Goal: Task Accomplishment & Management: Use online tool/utility

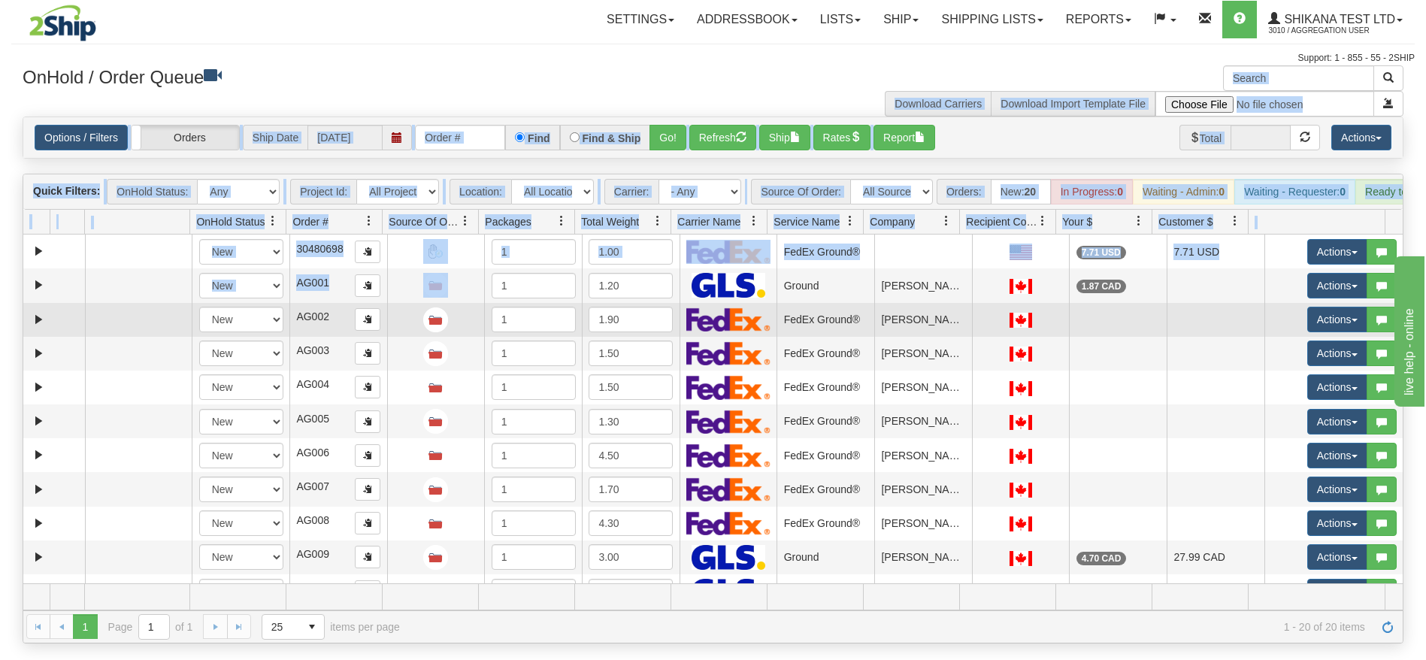
drag, startPoint x: 0, startPoint y: 0, endPoint x: 538, endPoint y: 334, distance: 633.6
click at [547, 313] on div "× Get OnHold Shipments fields - load dt: 680 Get OnHold Shipments fields - tran…" at bounding box center [712, 353] width 1403 height 577
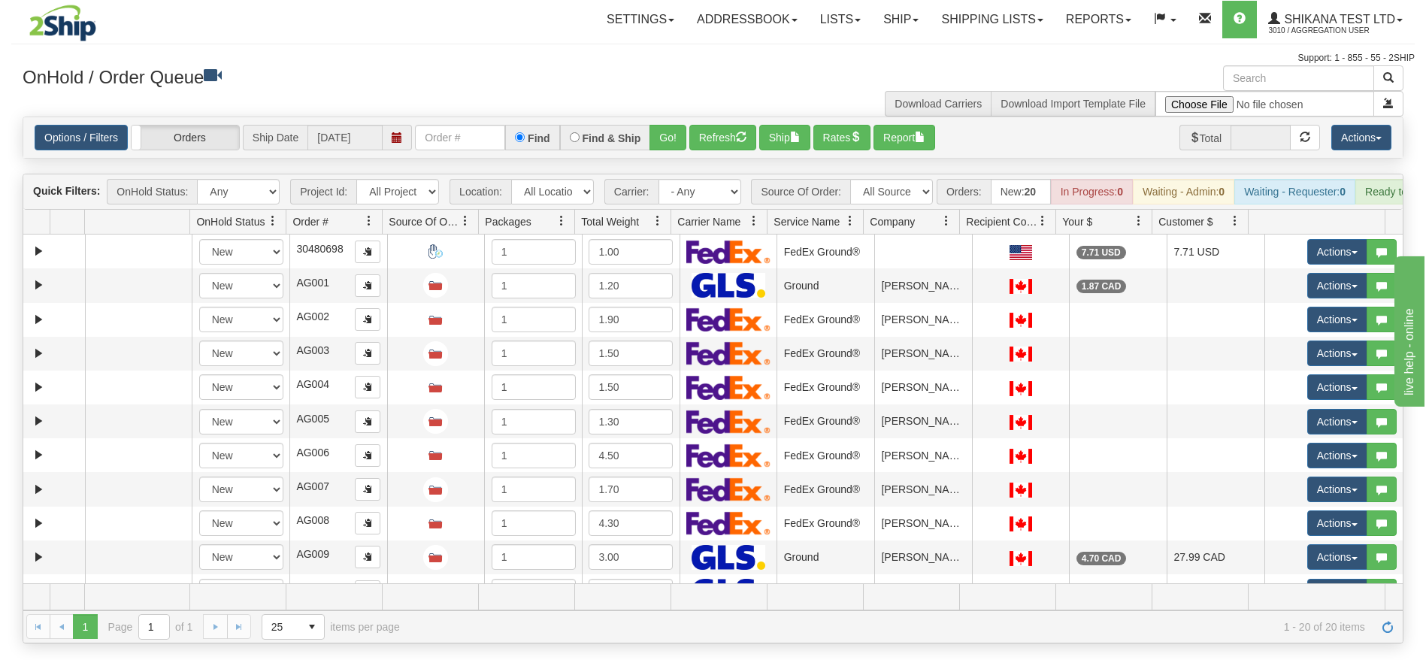
click at [485, 88] on div "OnHold / Order Queue" at bounding box center [362, 79] width 702 height 29
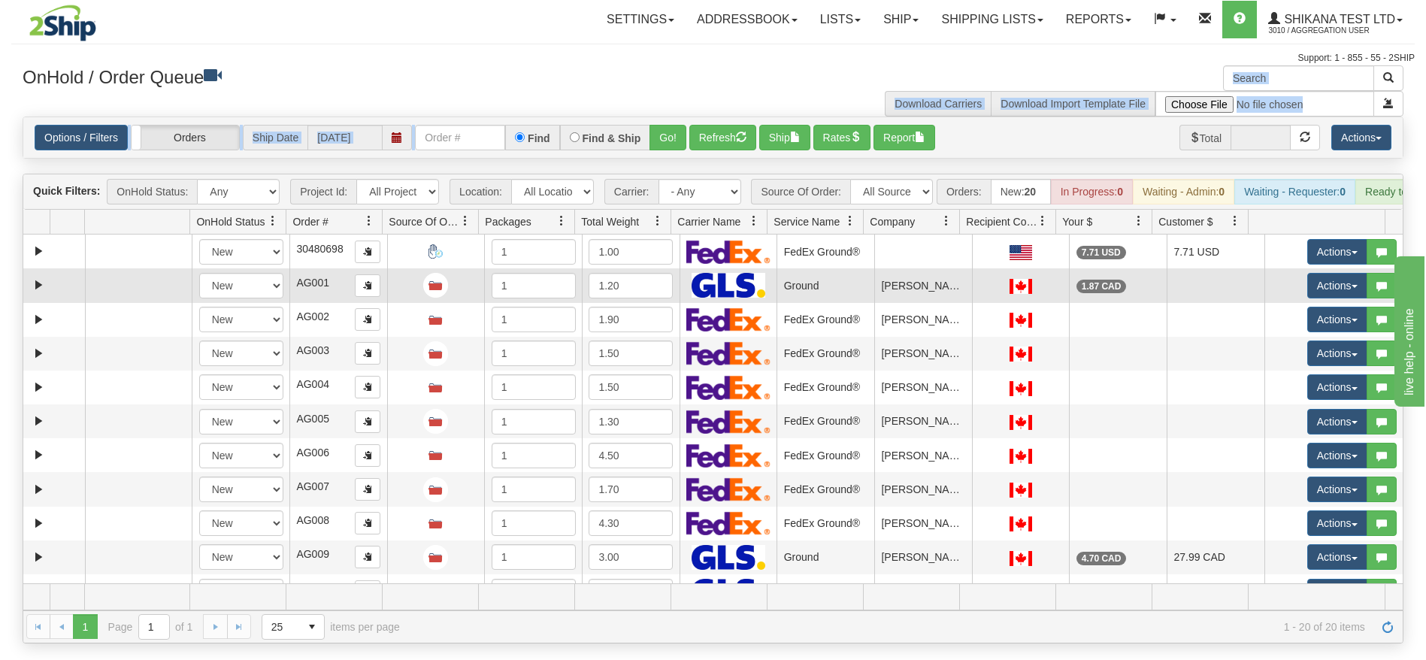
drag, startPoint x: 485, startPoint y: 88, endPoint x: 549, endPoint y: 287, distance: 208.9
click at [501, 156] on div "× Get OnHold Shipments fields - load dt: 680 Get OnHold Shipments fields - tran…" at bounding box center [712, 353] width 1403 height 577
